Goal: Transaction & Acquisition: Purchase product/service

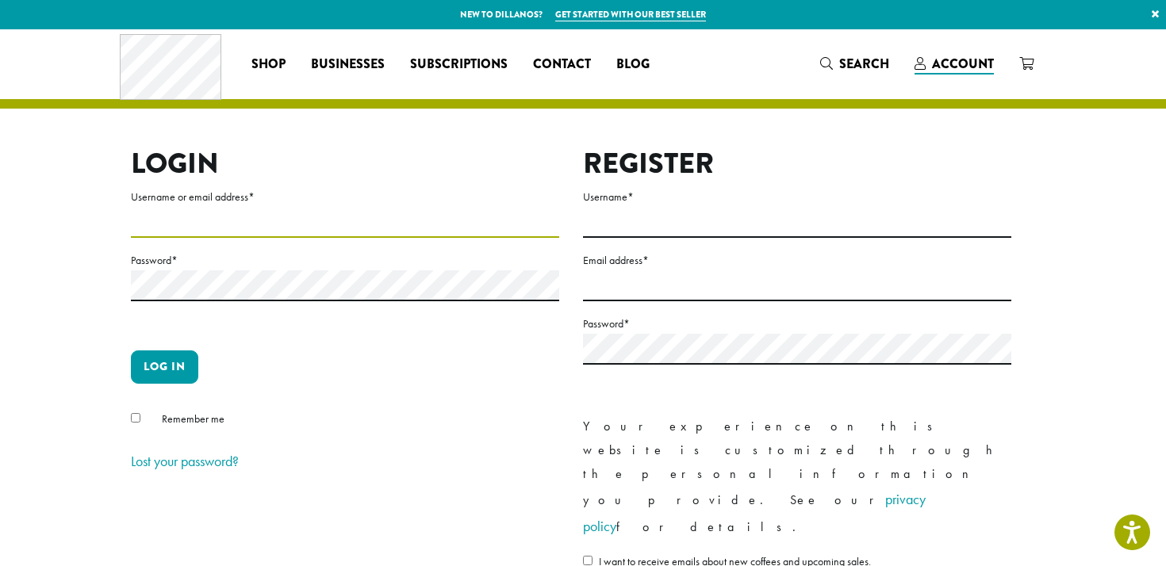
type input "**********"
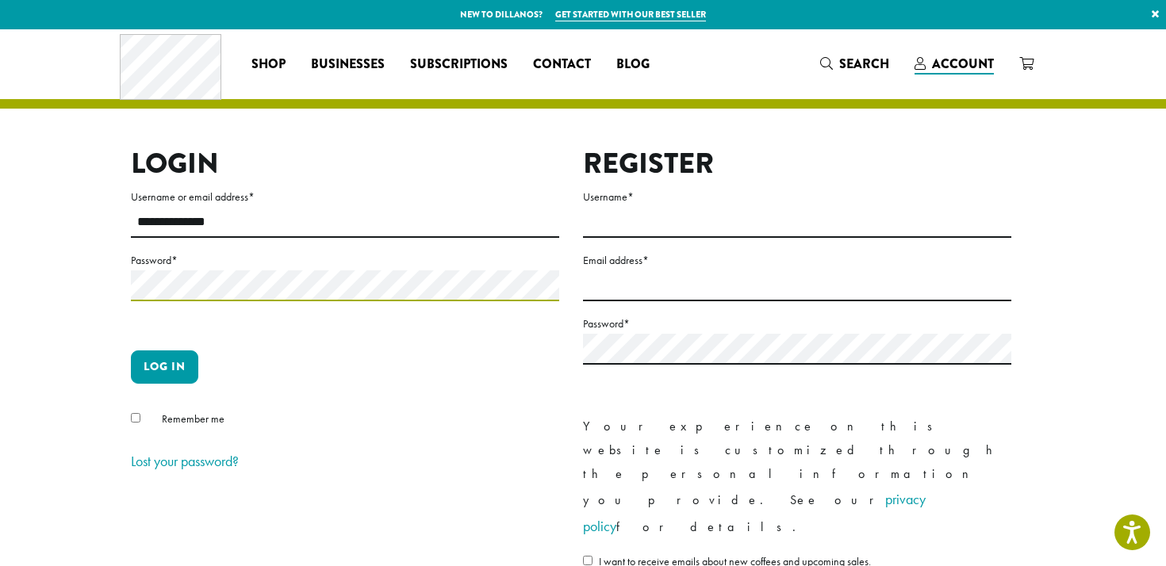
click at [164, 367] on button "Log in" at bounding box center [164, 367] width 67 height 33
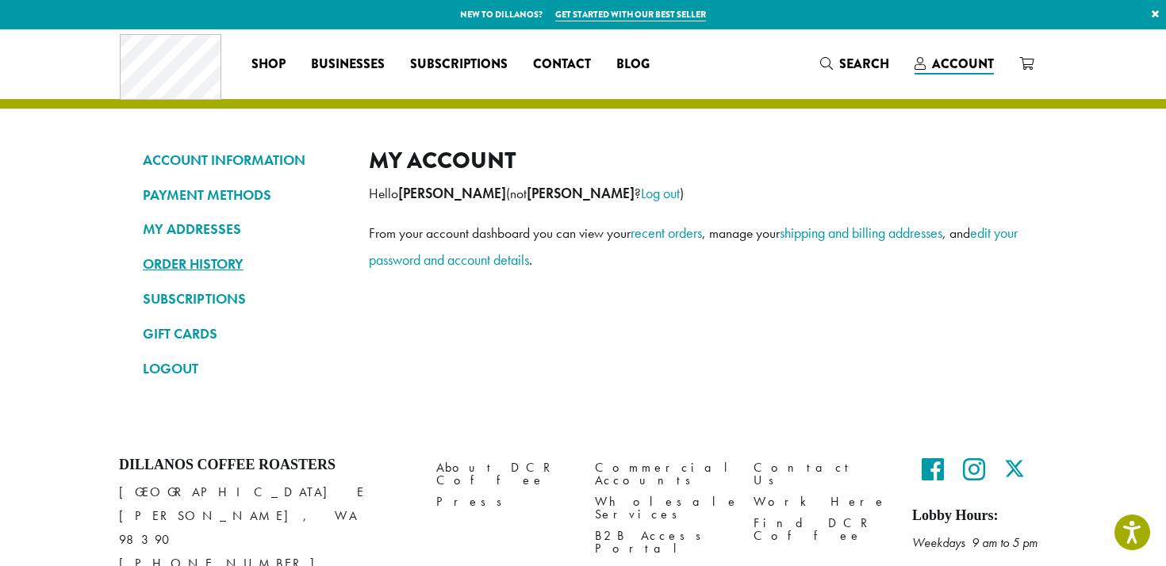
click at [225, 256] on link "ORDER HISTORY" at bounding box center [244, 264] width 202 height 27
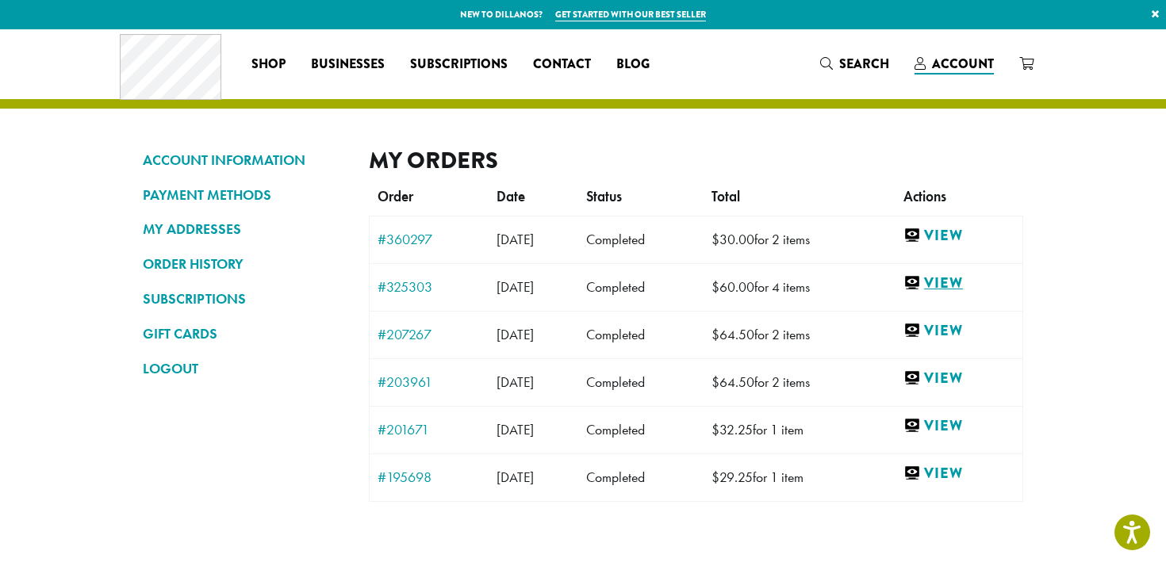
click at [952, 281] on link "View" at bounding box center [959, 284] width 111 height 20
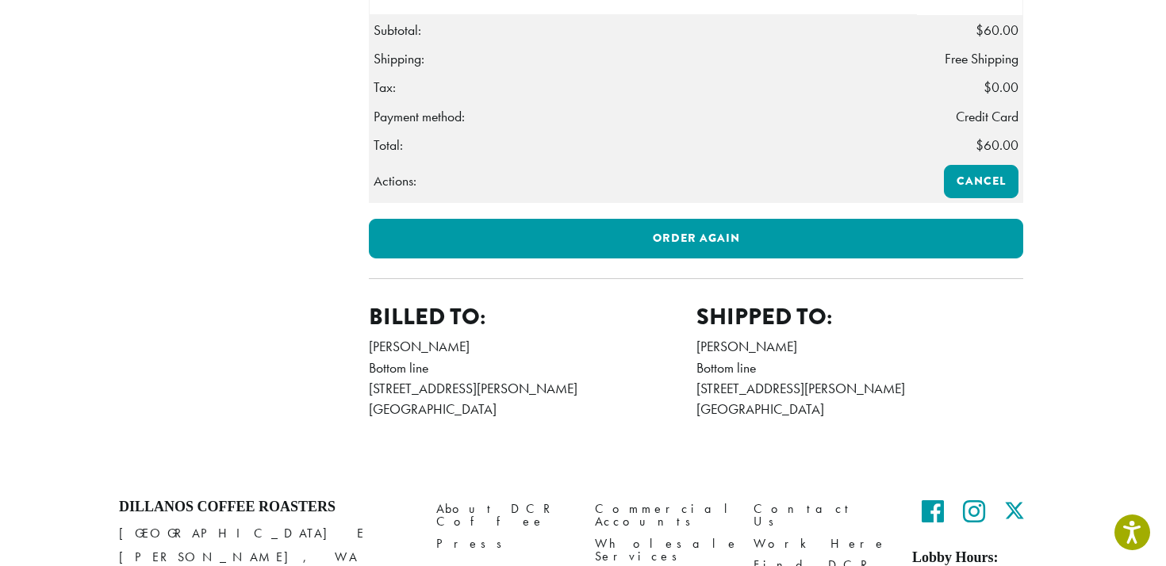
scroll to position [585, 0]
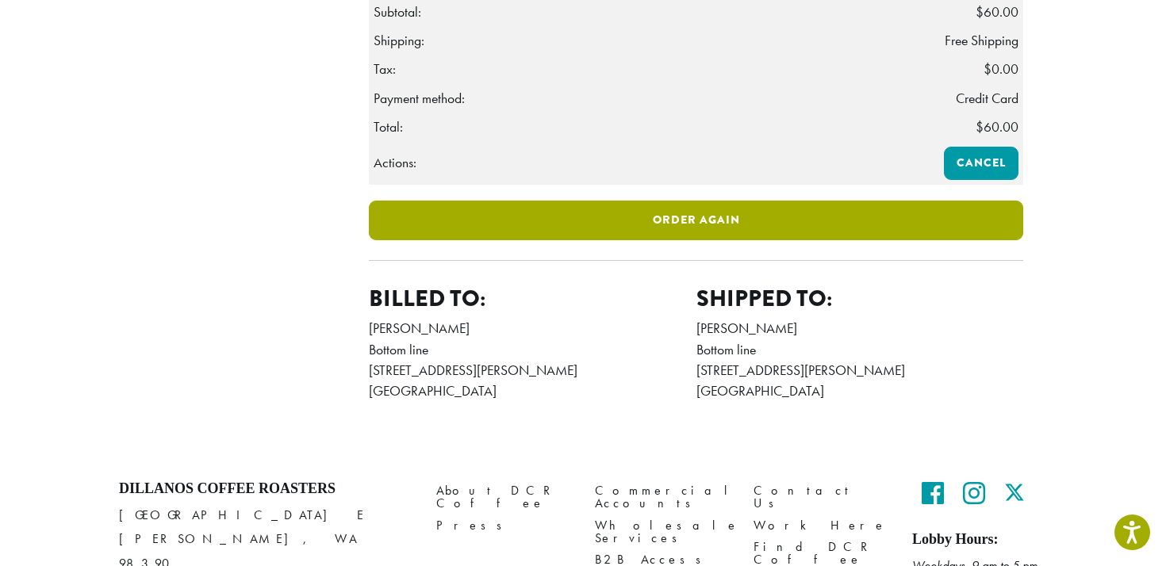
click at [686, 240] on link "Order again" at bounding box center [696, 221] width 655 height 40
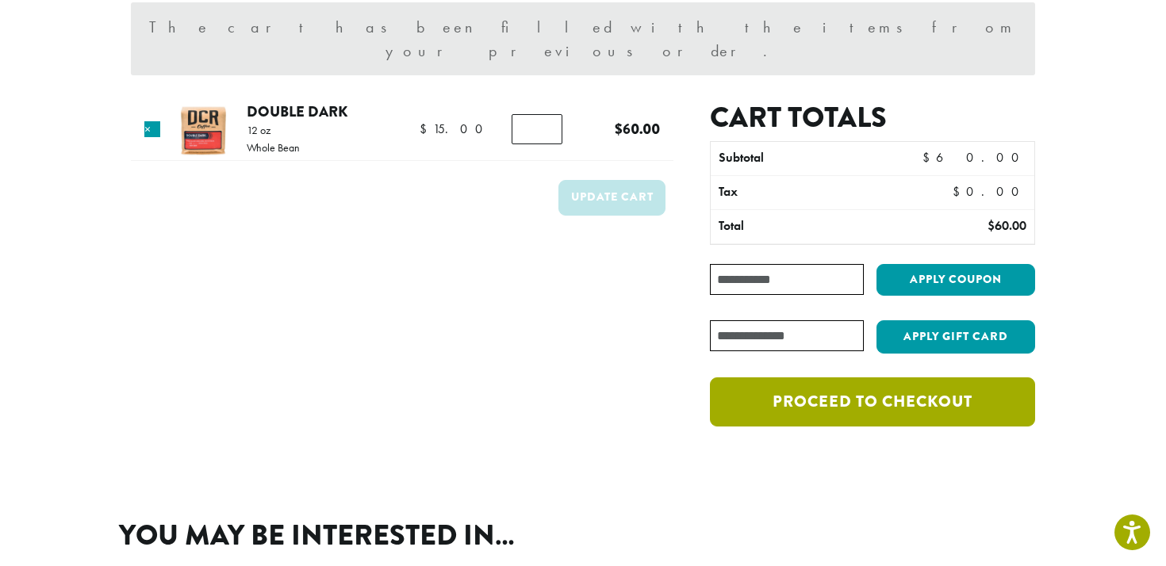
scroll to position [150, 0]
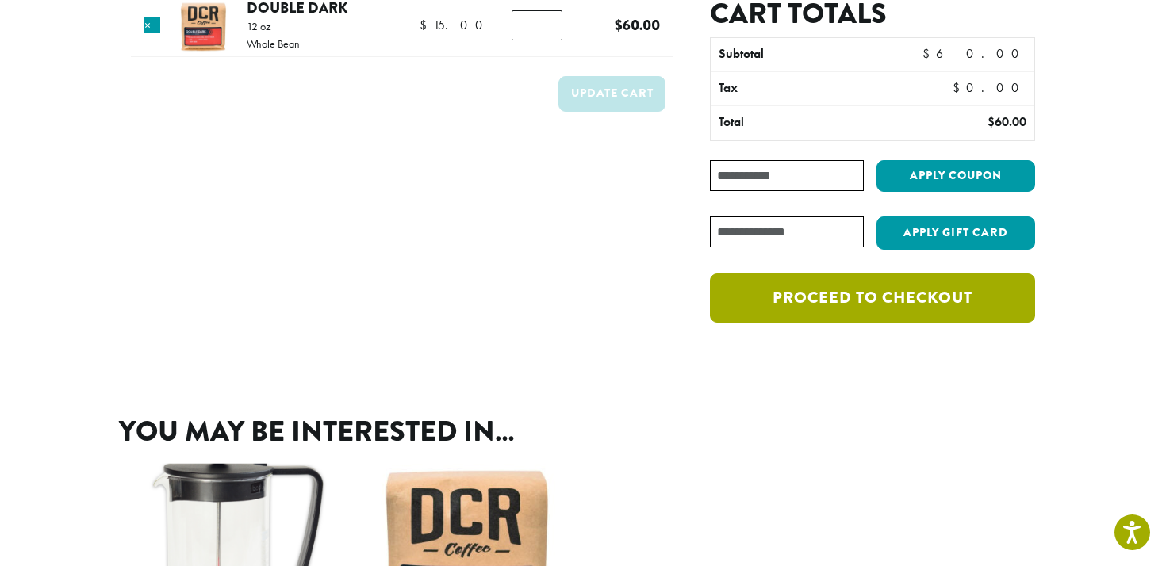
click at [928, 313] on link "Proceed to checkout" at bounding box center [872, 298] width 325 height 49
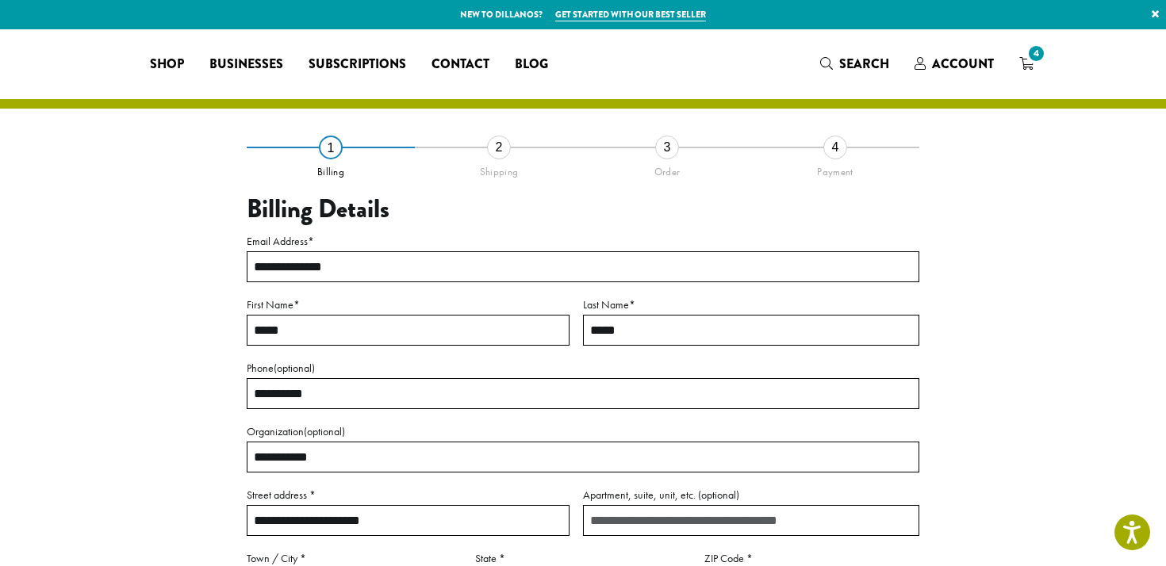
select select "**"
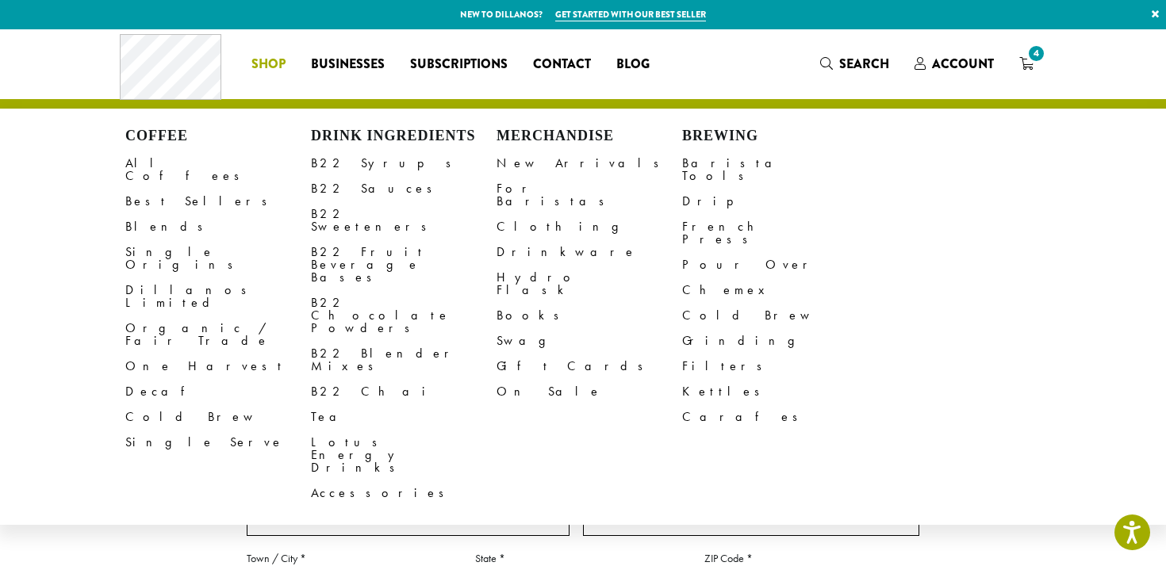
click at [273, 67] on span "Shop" at bounding box center [268, 65] width 34 height 20
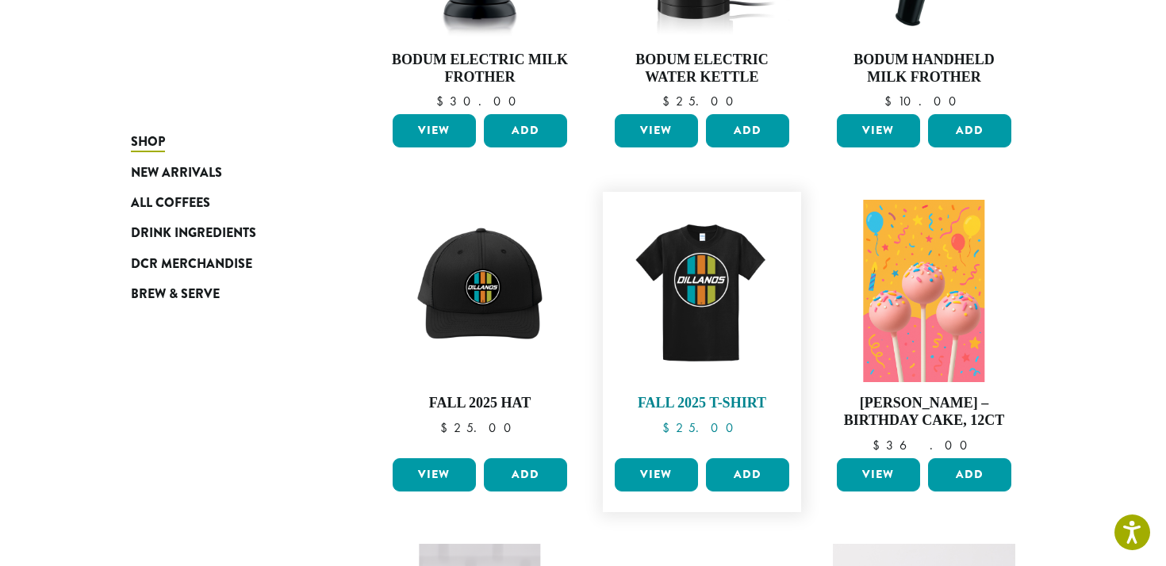
scroll to position [426, 0]
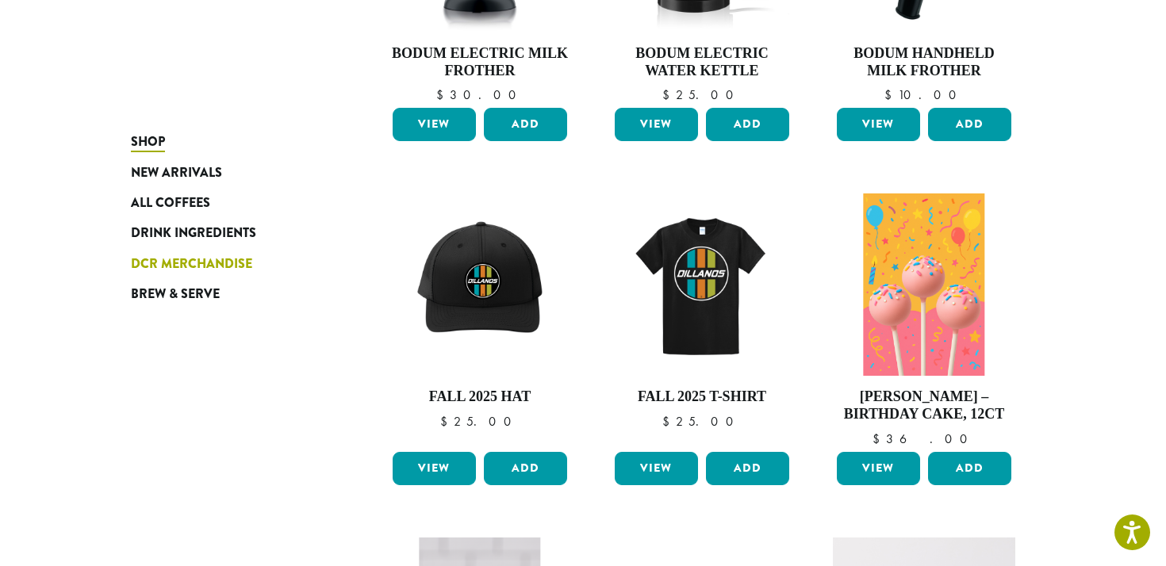
click at [215, 264] on span "DCR Merchandise" at bounding box center [191, 265] width 121 height 20
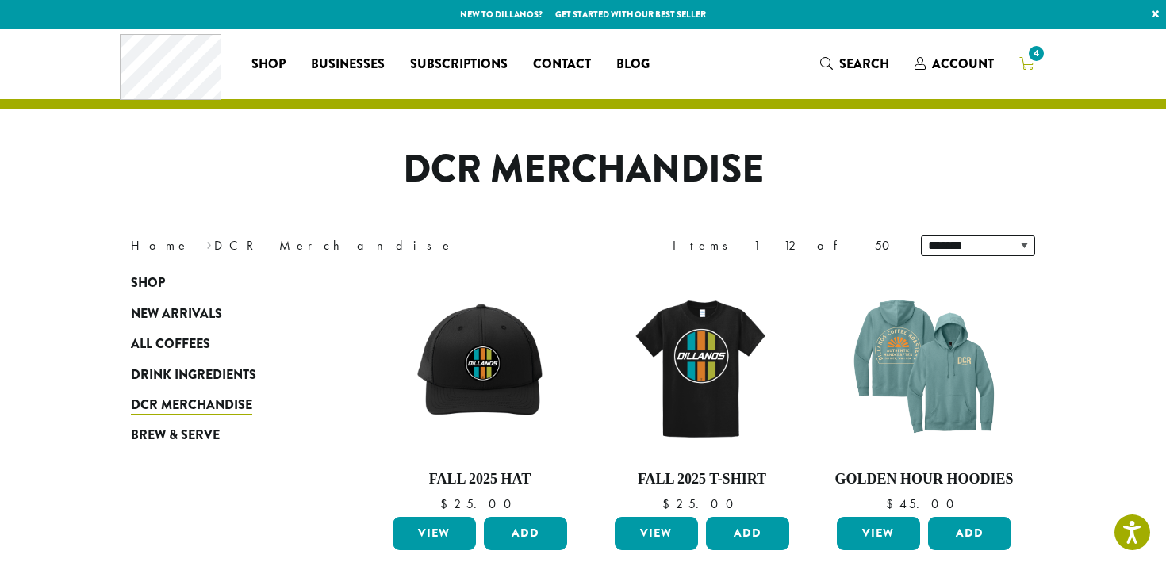
click at [1023, 61] on icon "4" at bounding box center [1026, 63] width 14 height 13
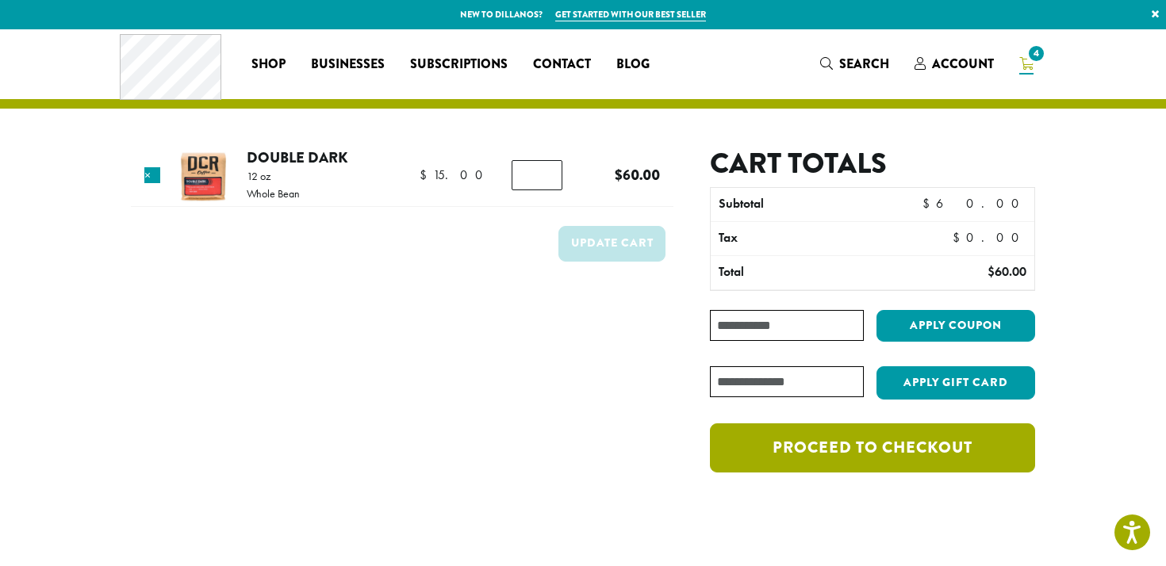
click at [1000, 452] on link "Proceed to checkout" at bounding box center [872, 448] width 325 height 49
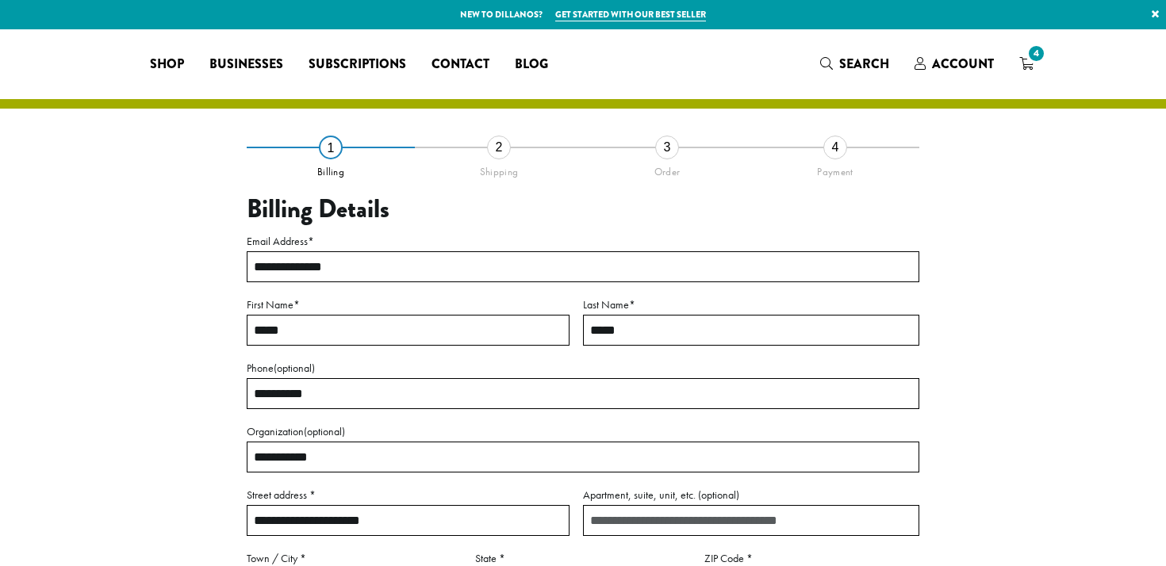
select select "**"
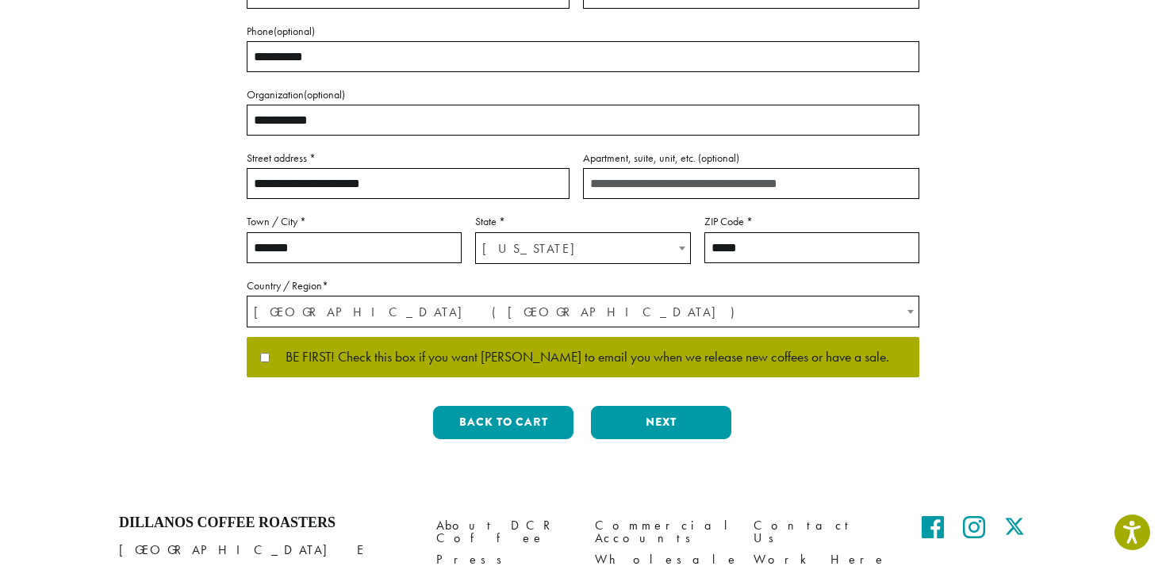
scroll to position [338, 0]
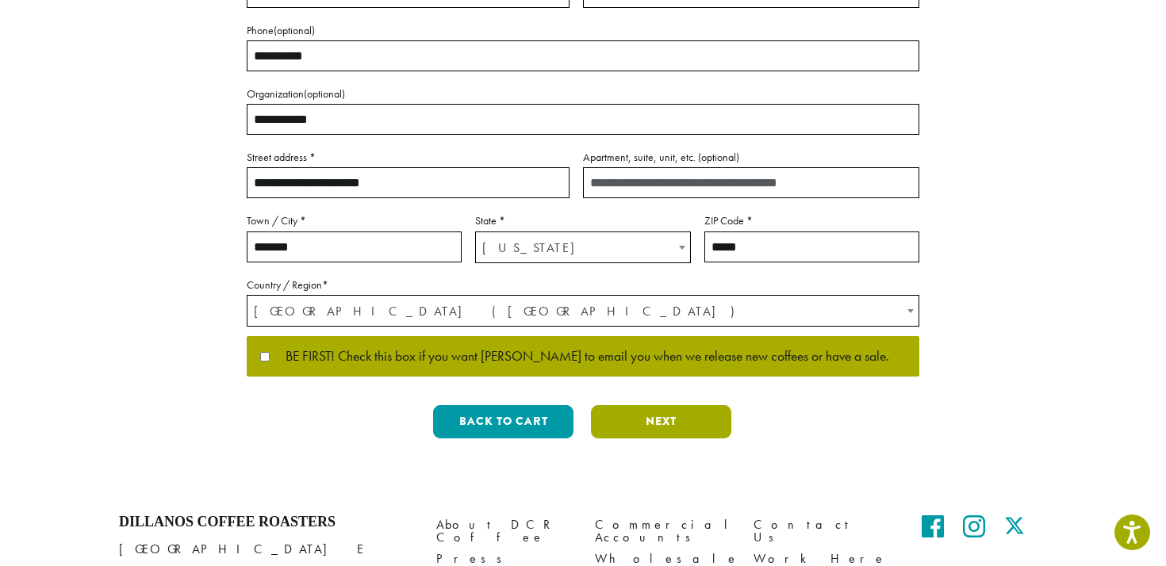
click at [662, 410] on button "Next" at bounding box center [661, 421] width 140 height 33
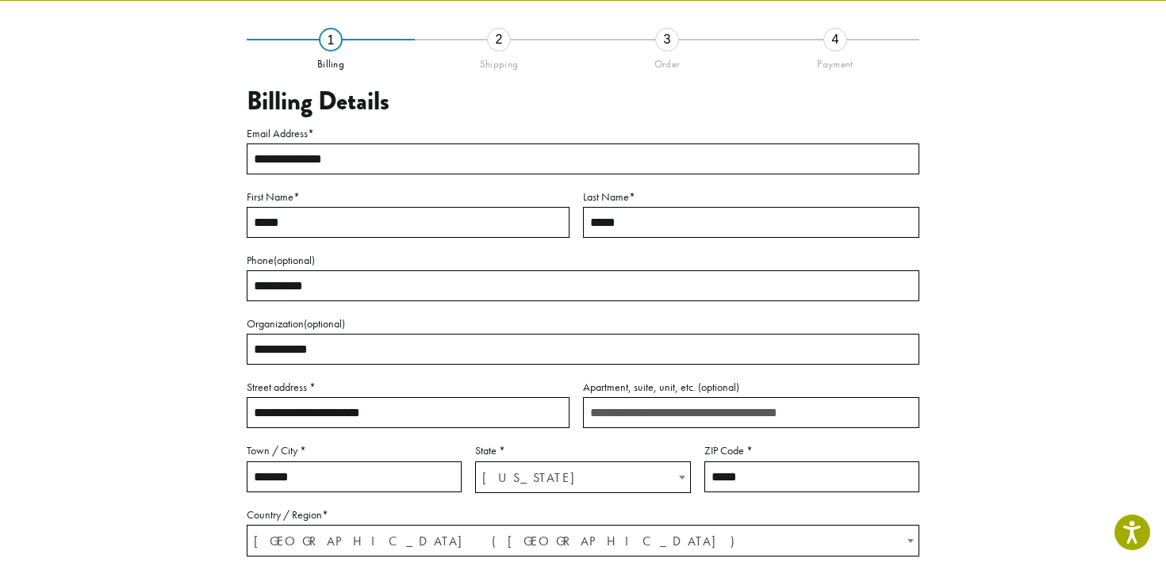
scroll to position [90, 0]
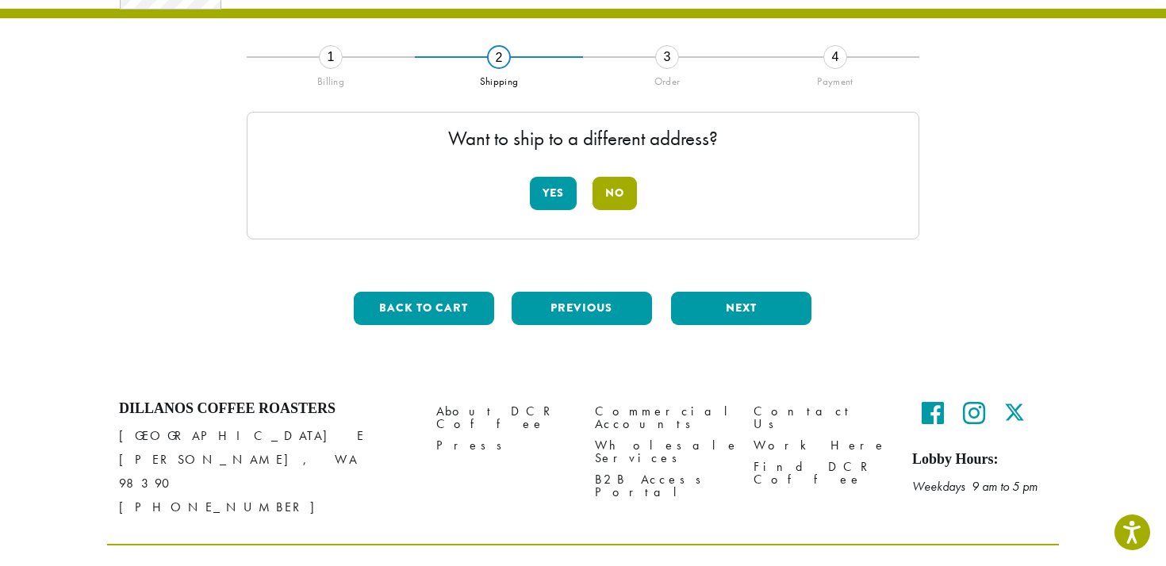
click at [605, 200] on button "No" at bounding box center [615, 193] width 44 height 33
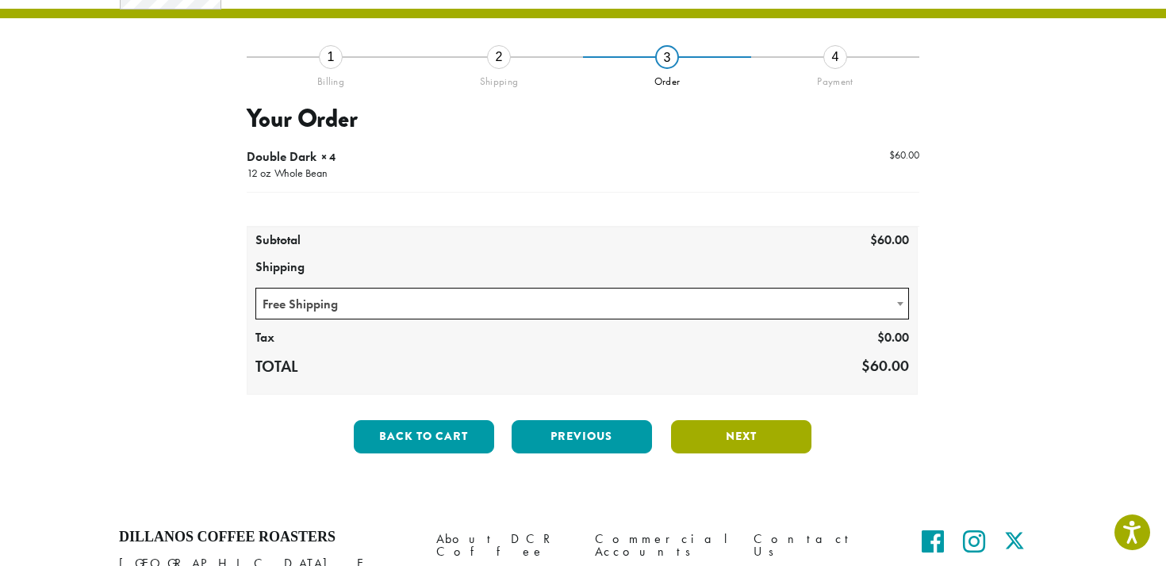
click at [717, 435] on button "Next" at bounding box center [741, 436] width 140 height 33
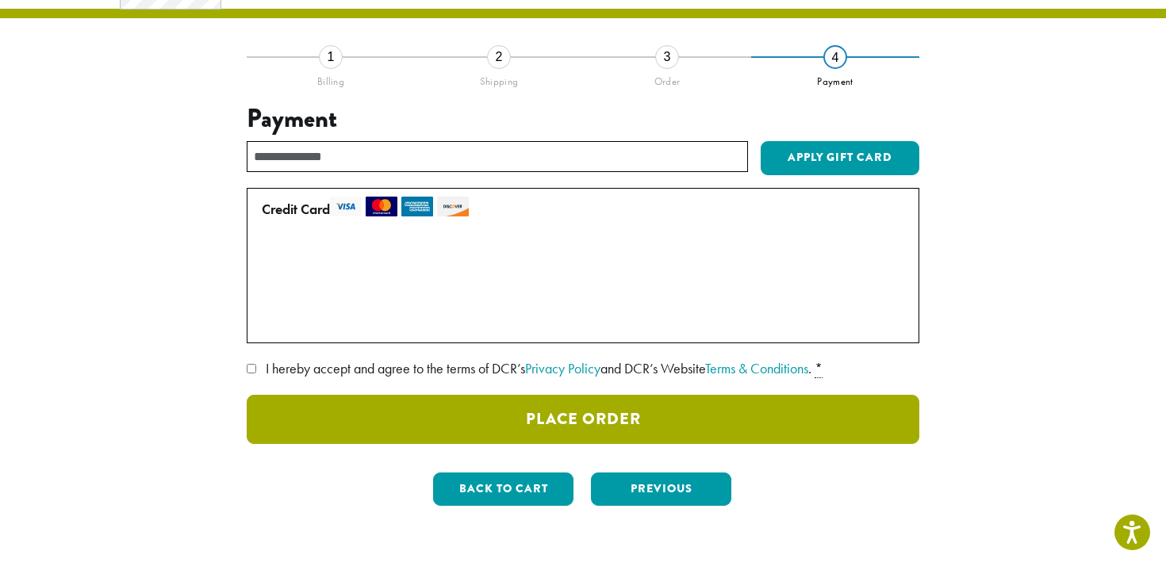
click at [627, 416] on button "Place Order" at bounding box center [583, 419] width 673 height 49
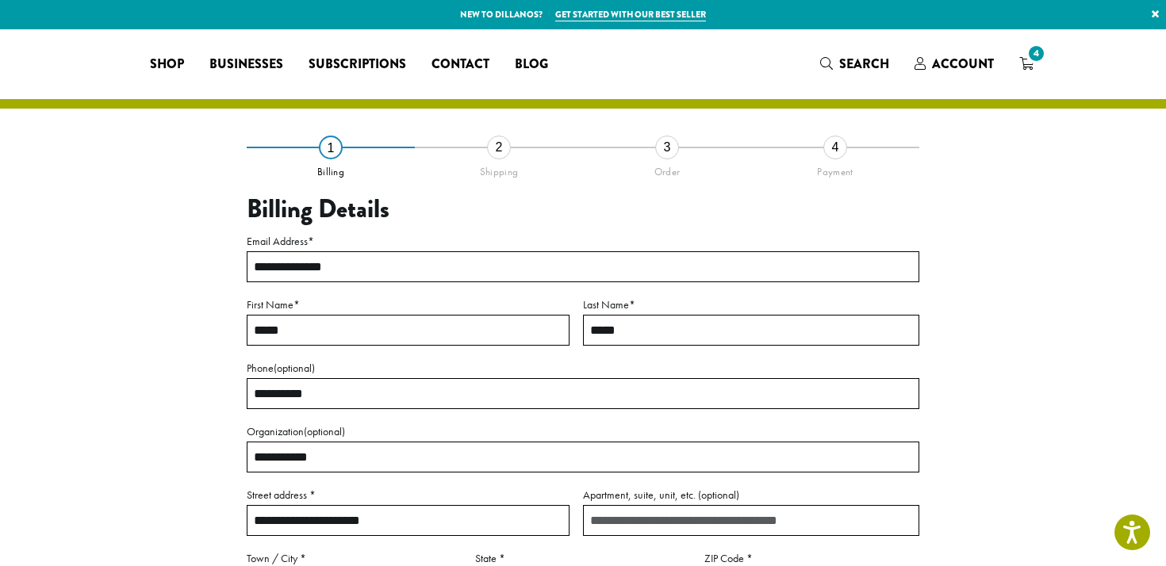
select select "**"
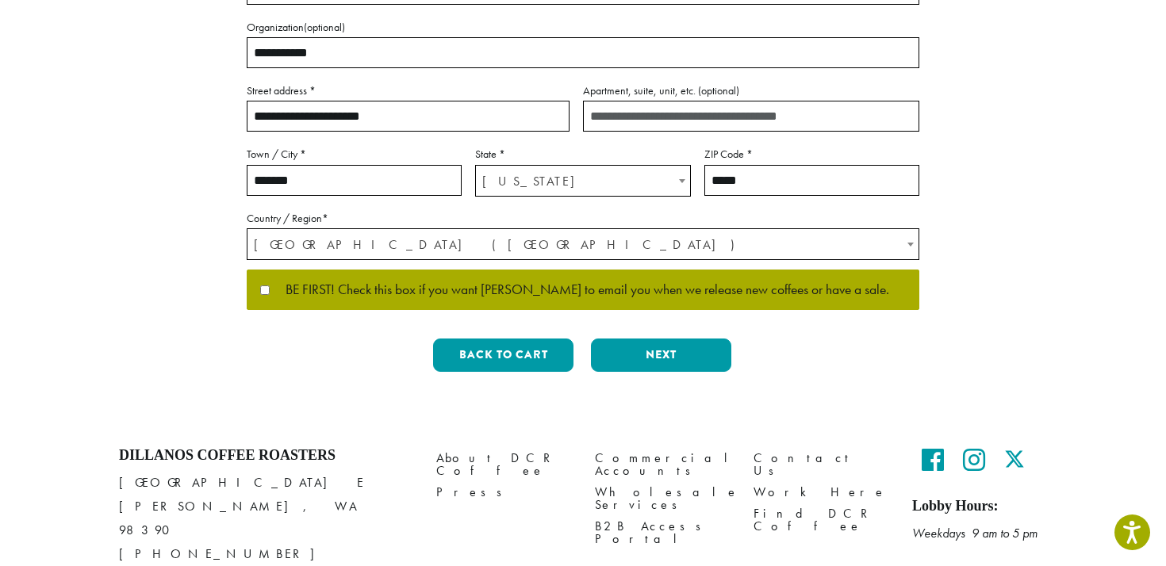
scroll to position [418, 0]
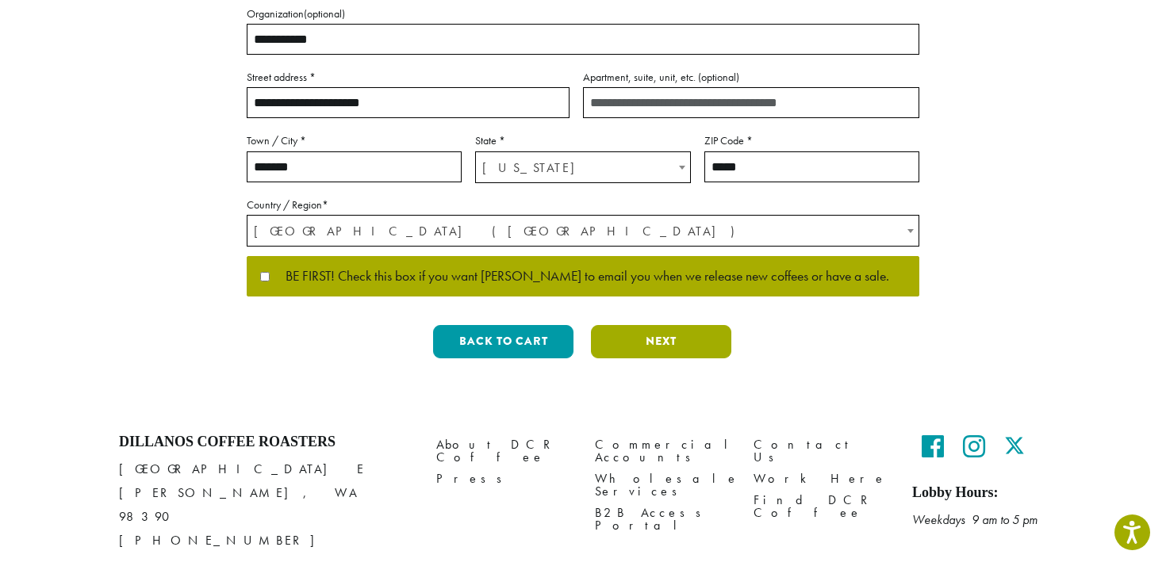
click at [660, 342] on button "Next" at bounding box center [661, 341] width 140 height 33
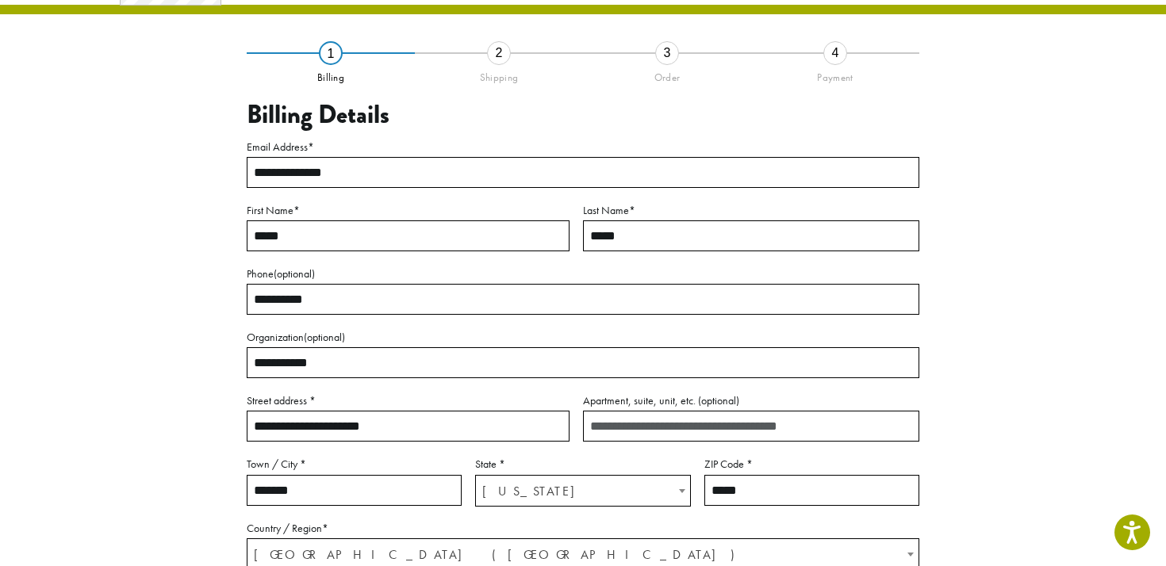
scroll to position [90, 0]
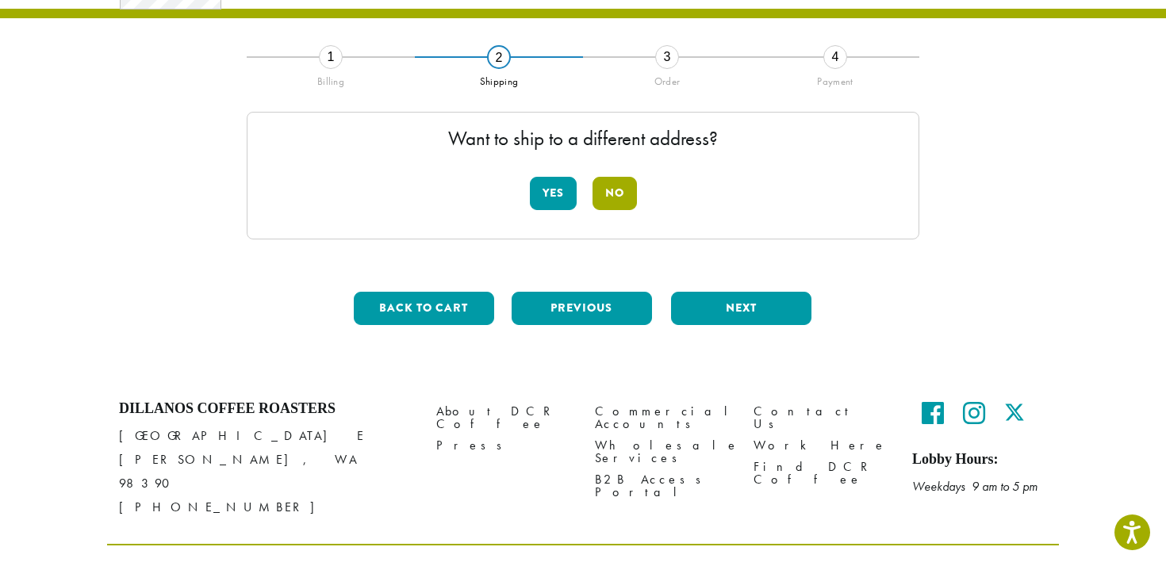
click at [628, 202] on button "No" at bounding box center [615, 193] width 44 height 33
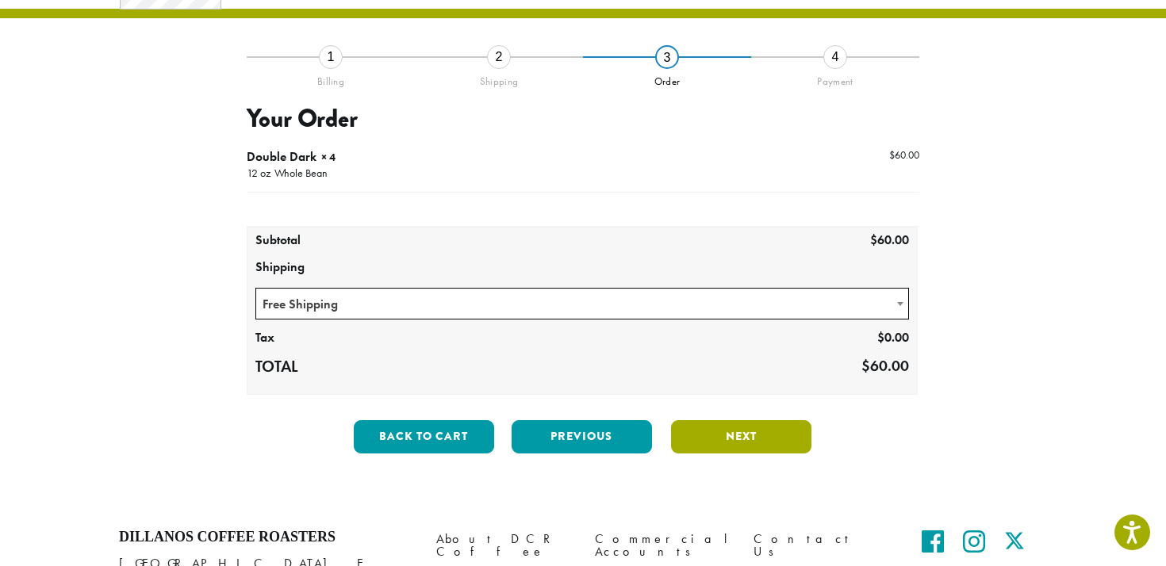
click at [715, 434] on button "Next" at bounding box center [741, 436] width 140 height 33
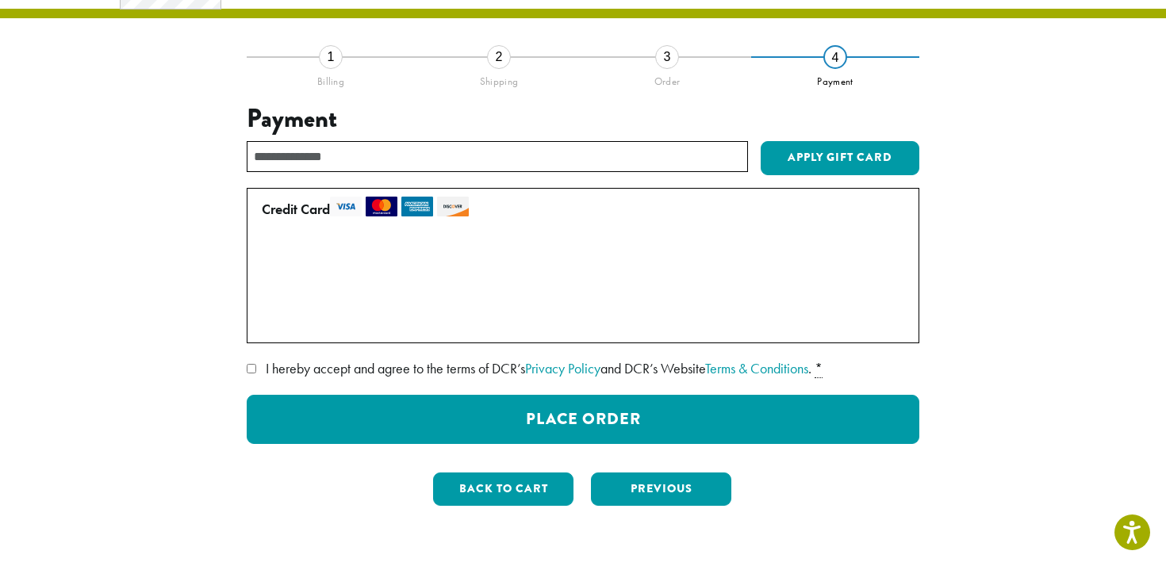
click at [256, 368] on label "I hereby accept and agree to the terms of DCR’s Privacy Policy and DCR’s Websit…" at bounding box center [583, 368] width 673 height 25
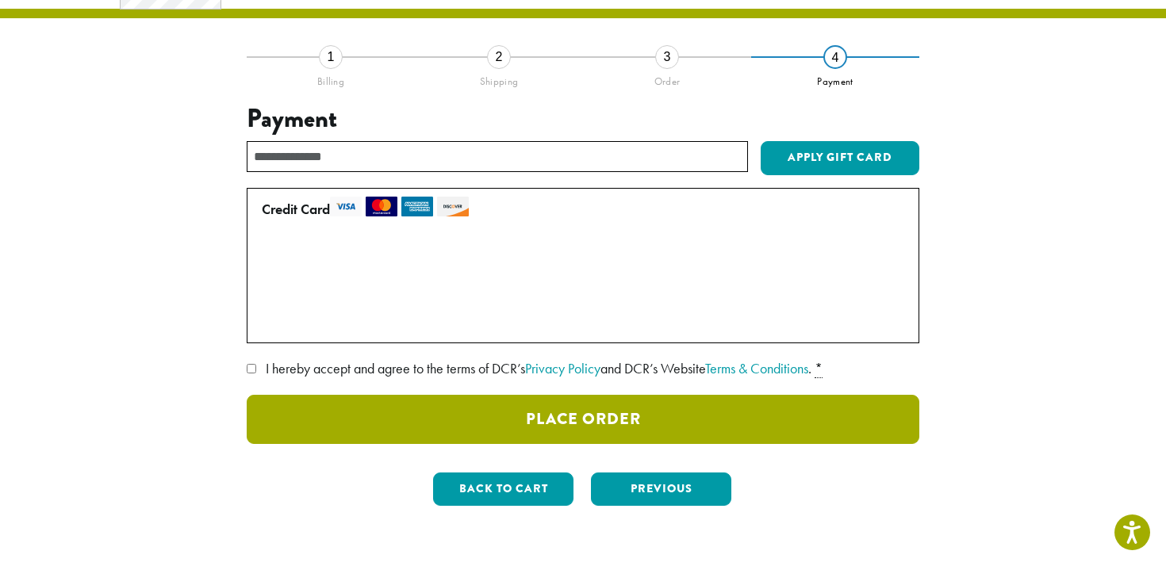
click at [589, 410] on button "Place Order" at bounding box center [583, 419] width 673 height 49
